Goal: Task Accomplishment & Management: Use online tool/utility

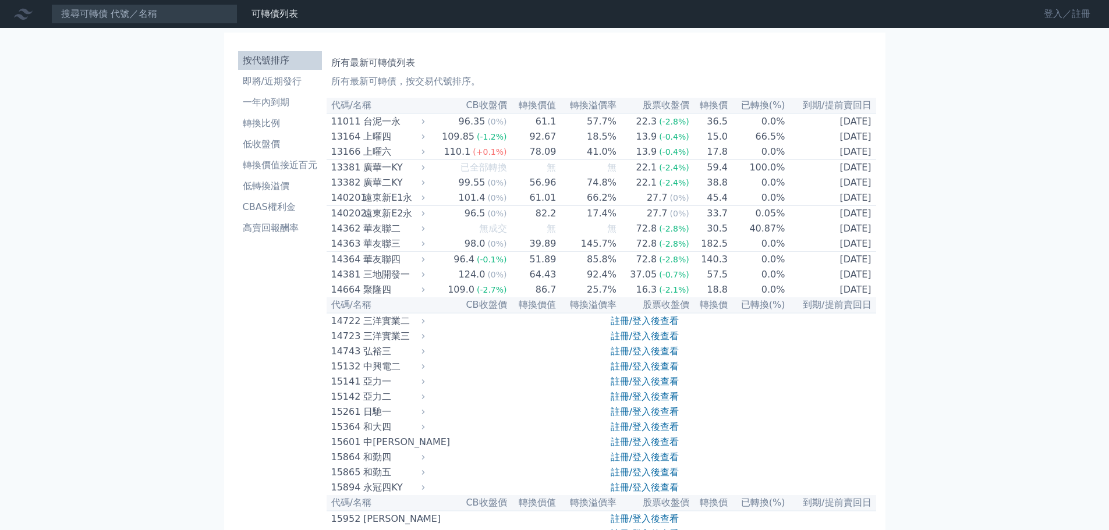
click at [1061, 8] on link "登入／註冊" at bounding box center [1067, 14] width 65 height 19
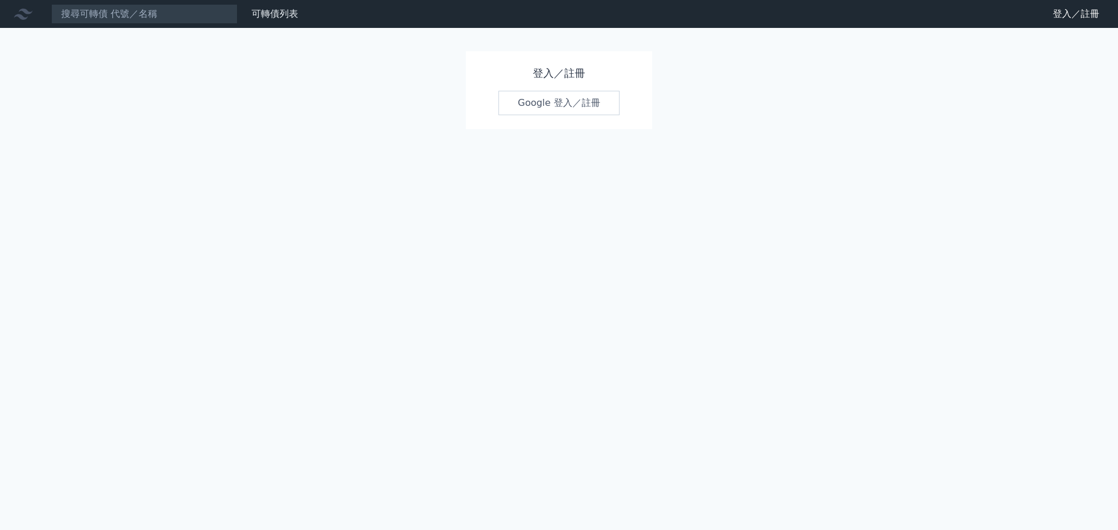
click at [569, 102] on link "Google 登入／註冊" at bounding box center [558, 103] width 121 height 24
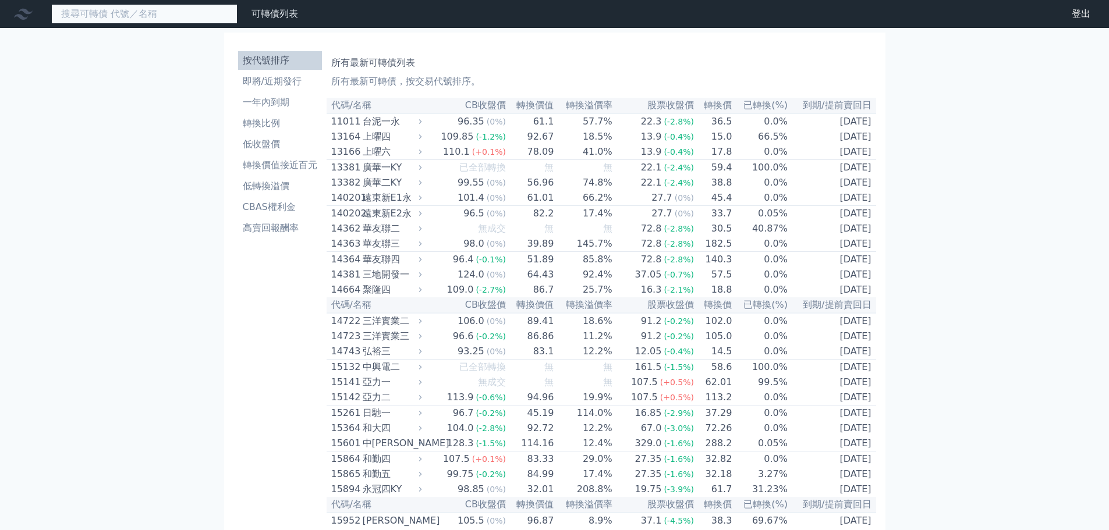
click at [122, 19] on input at bounding box center [144, 14] width 186 height 20
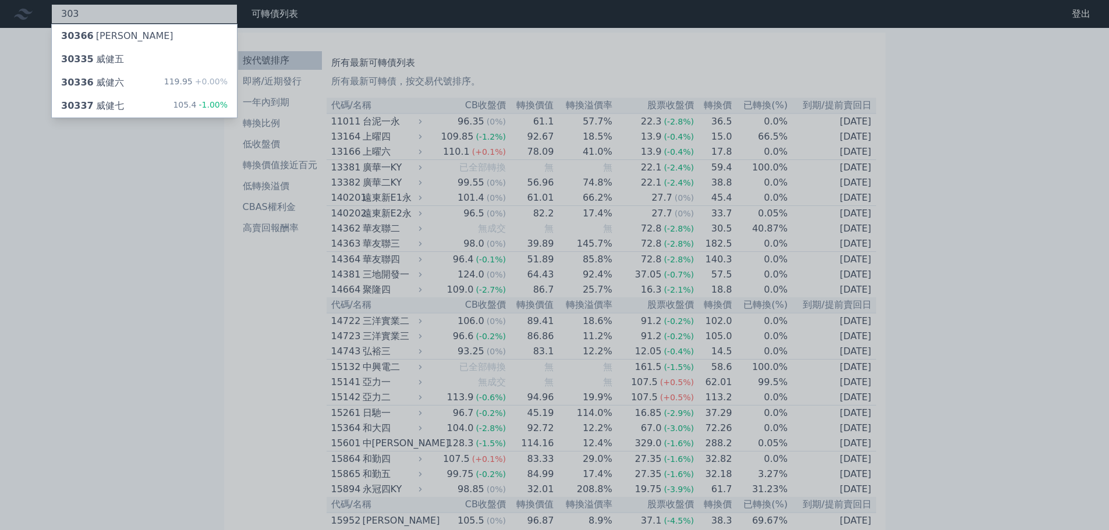
type input "3037"
